Goal: Contribute content: Add original content to the website for others to see

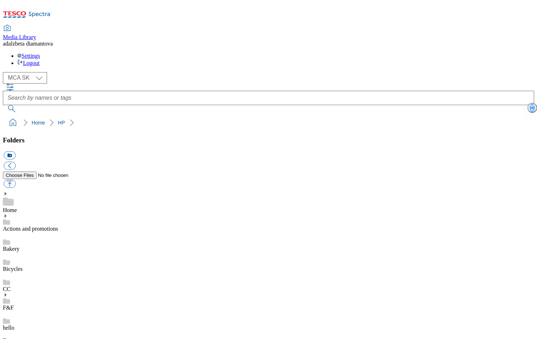
select select "flare-mca-sk"
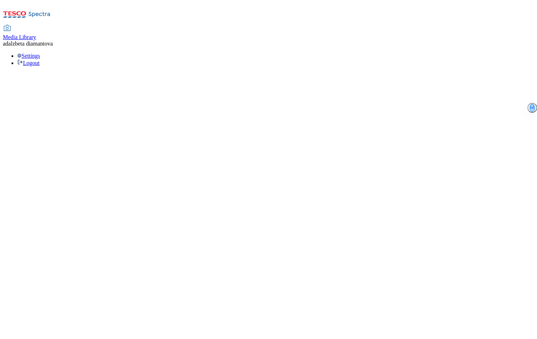
select select "flare-mca-sk"
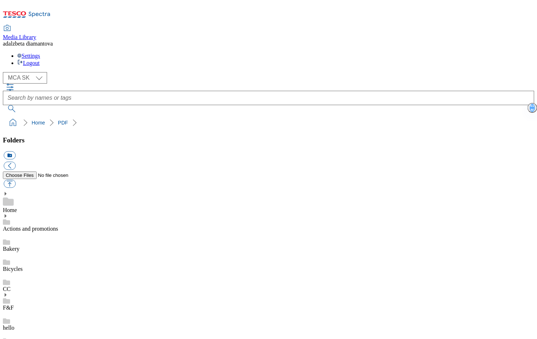
click at [15, 180] on button "button" at bounding box center [10, 184] width 12 height 8
type input "C:\fakepath\Bakery_MAP_A4_03 (1)-2.pdf"
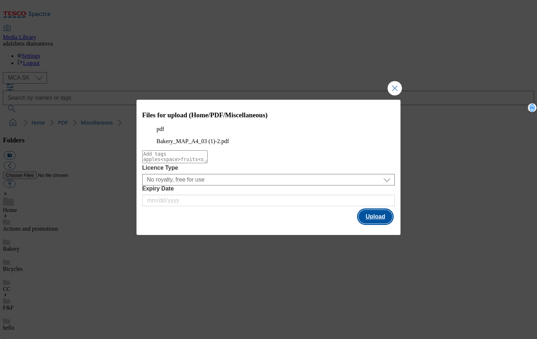
click at [378, 224] on button "Upload" at bounding box center [375, 217] width 34 height 14
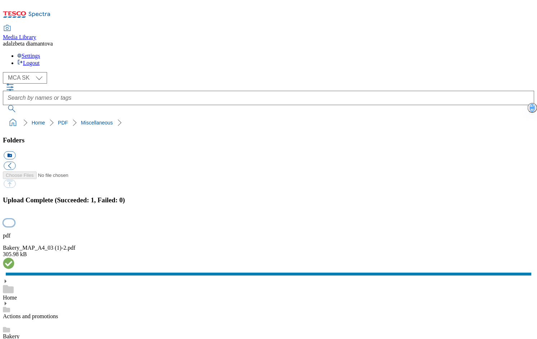
click at [14, 219] on button "button" at bounding box center [9, 222] width 11 height 7
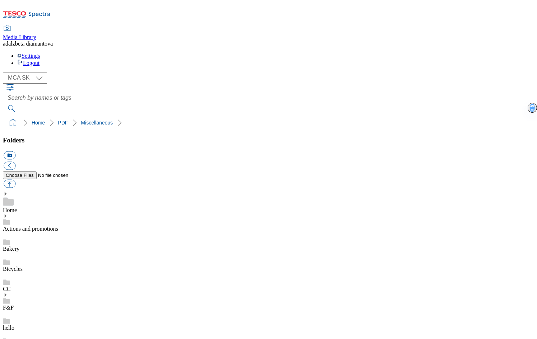
click at [23, 266] on link "Bicycles" at bounding box center [13, 269] width 20 height 6
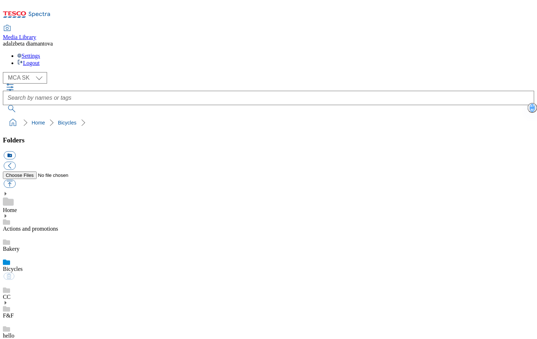
click at [19, 246] on link "Bakery" at bounding box center [11, 249] width 17 height 6
click at [39, 72] on select "MCA CZ MCA HU MCA SK" at bounding box center [25, 77] width 44 height 11
select select "flare-mca-cz"
click at [5, 72] on select "MCA CZ MCA HU MCA SK" at bounding box center [25, 77] width 44 height 11
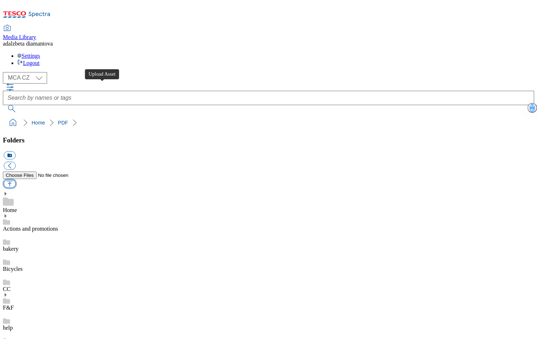
click at [15, 180] on button "button" at bounding box center [10, 184] width 12 height 8
type input "C:\fakepath\Bakery_MAP_A4_03 (1)-2.pdf"
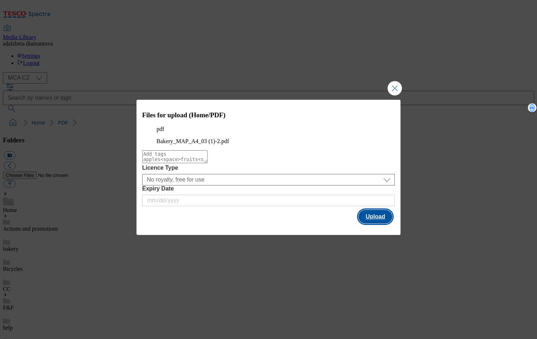
click at [380, 224] on button "Upload" at bounding box center [375, 217] width 34 height 14
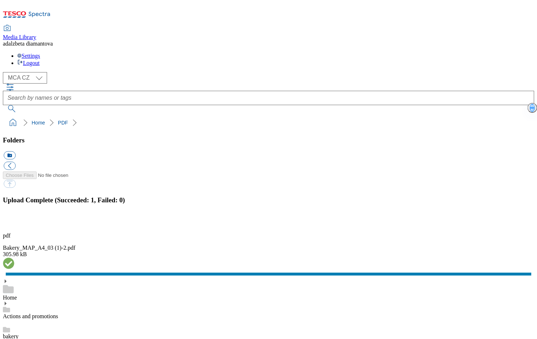
click at [19, 333] on link "bakery" at bounding box center [11, 336] width 16 height 6
click at [14, 219] on button "button" at bounding box center [9, 222] width 11 height 7
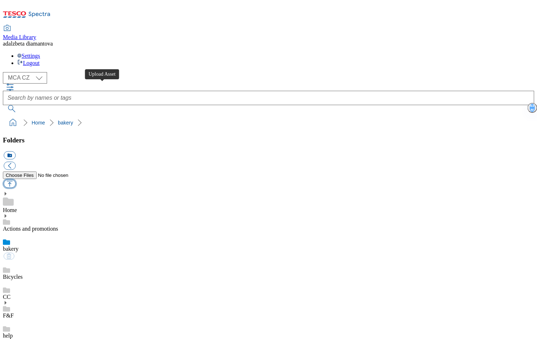
click at [15, 180] on button "button" at bounding box center [10, 184] width 12 height 8
type input "C:\fakepath\cz-chleba05.png"
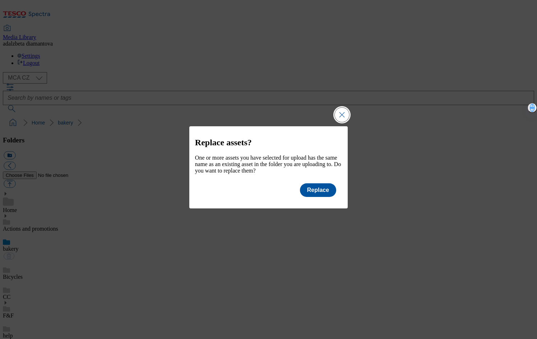
click at [340, 109] on button "Close Modal" at bounding box center [342, 115] width 14 height 14
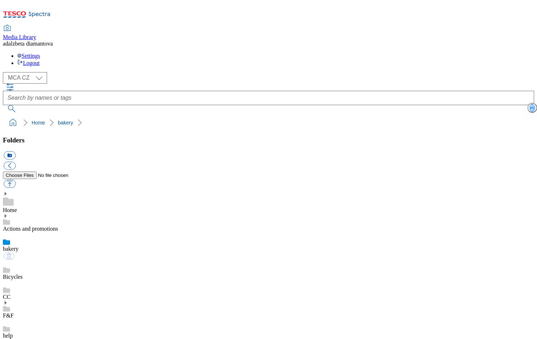
scroll to position [447, 0]
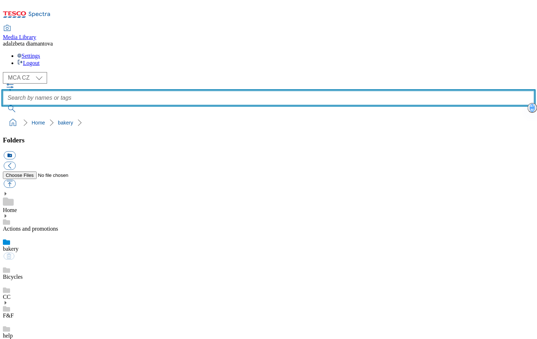
click at [240, 91] on input "text" at bounding box center [268, 98] width 531 height 14
type input "chleba"
click at [3, 105] on button "submit" at bounding box center [12, 108] width 19 height 7
